Goal: Information Seeking & Learning: Learn about a topic

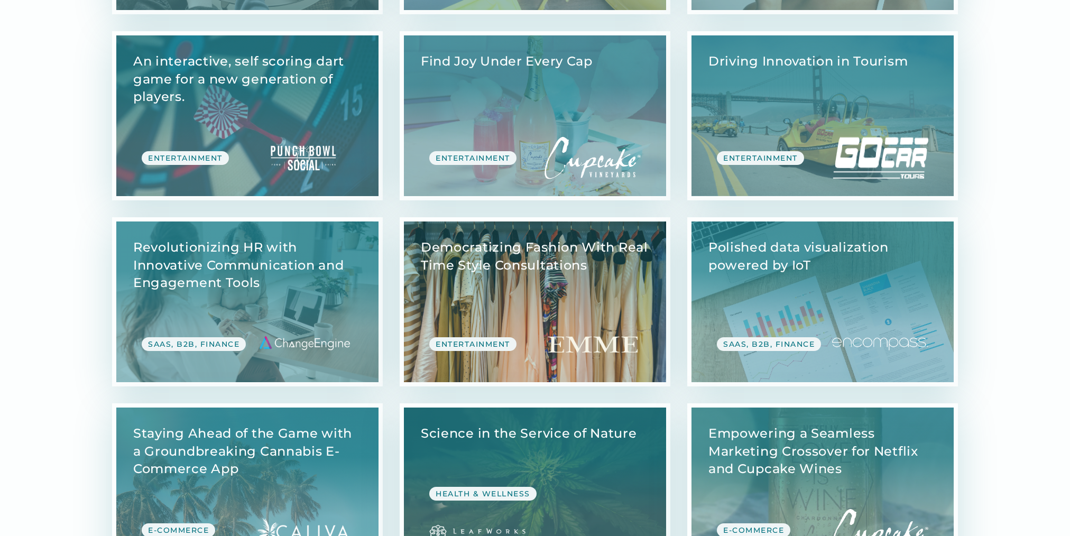
scroll to position [843, 0]
click at [583, 296] on link "View Case Study" at bounding box center [535, 301] width 262 height 161
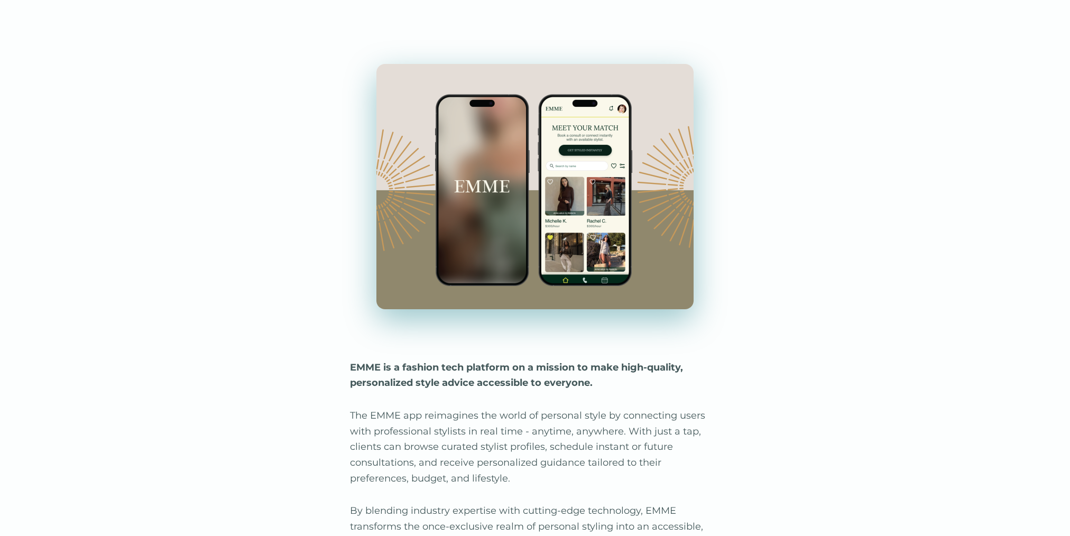
scroll to position [476, 0]
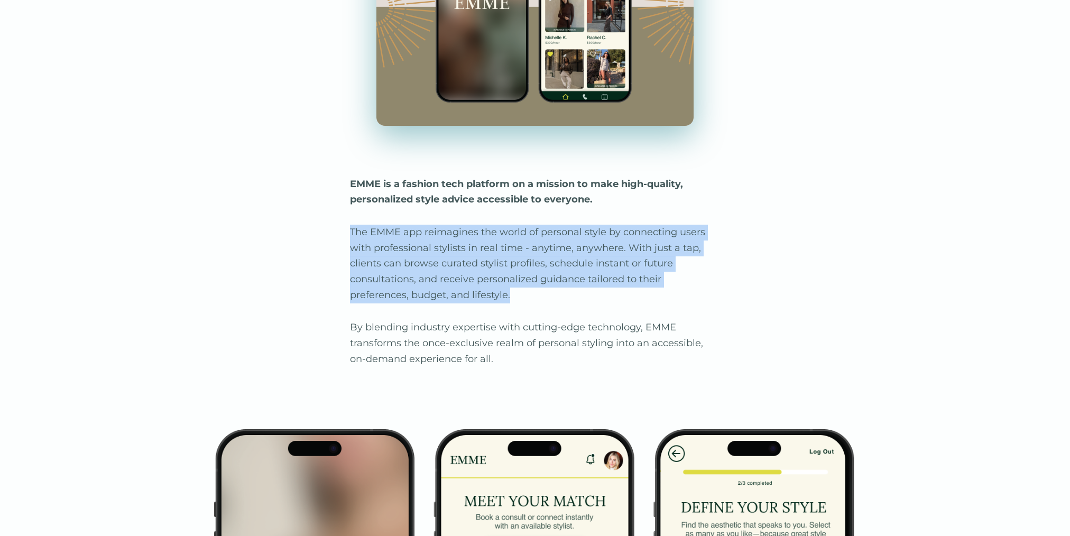
drag, startPoint x: 352, startPoint y: 233, endPoint x: 506, endPoint y: 306, distance: 170.9
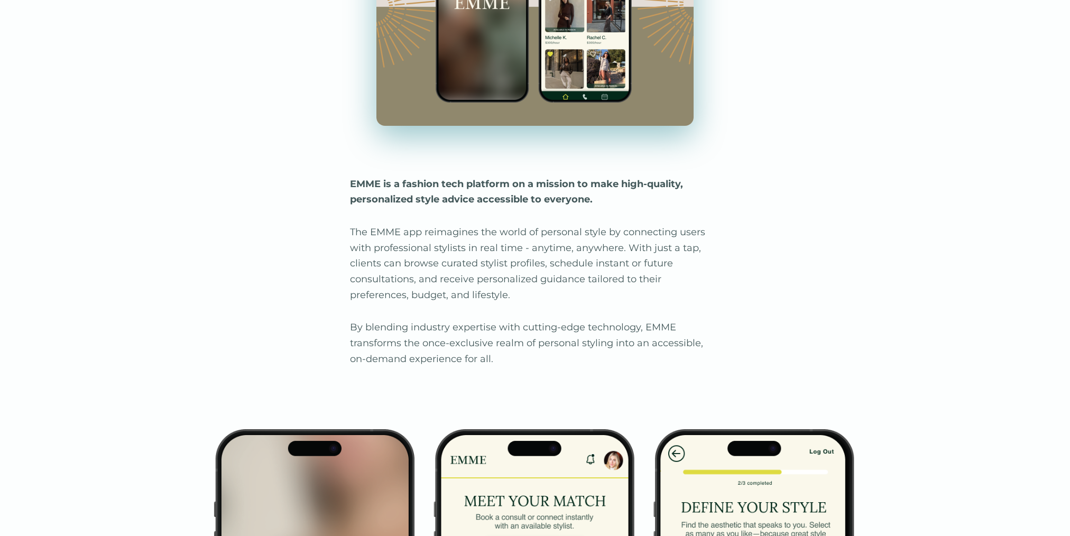
click at [506, 353] on p "By blending industry expertise with cutting-edge technology, EMME transforms th…" at bounding box center [535, 343] width 370 height 47
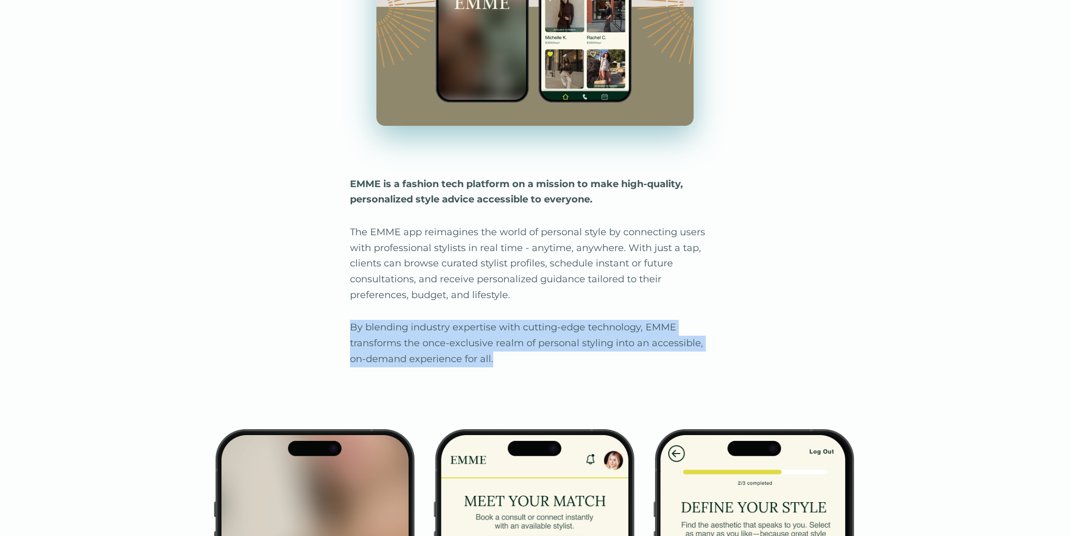
drag, startPoint x: 500, startPoint y: 357, endPoint x: 339, endPoint y: 311, distance: 166.5
click at [504, 362] on p "By blending industry expertise with cutting-edge technology, EMME transforms th…" at bounding box center [535, 343] width 370 height 47
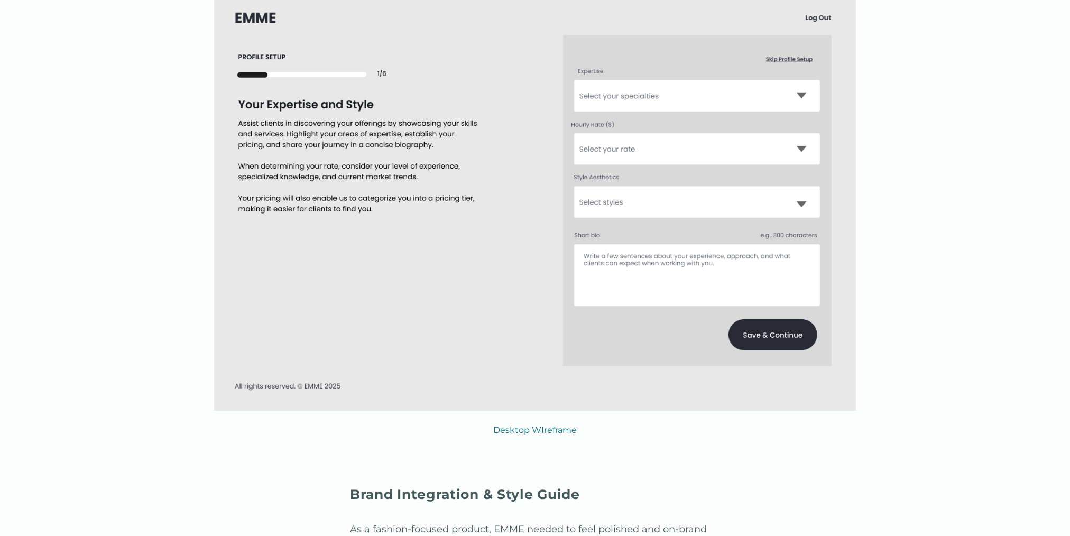
scroll to position [3719, 0]
